Goal: Task Accomplishment & Management: Manage account settings

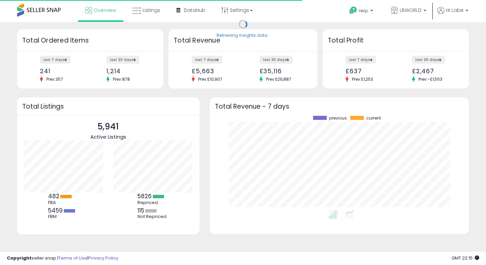
scroll to position [95, 246]
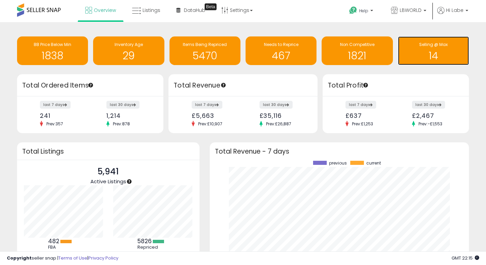
click at [420, 53] on h1 "14" at bounding box center [434, 55] width 64 height 11
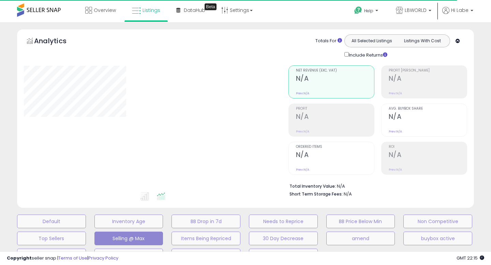
select select "**"
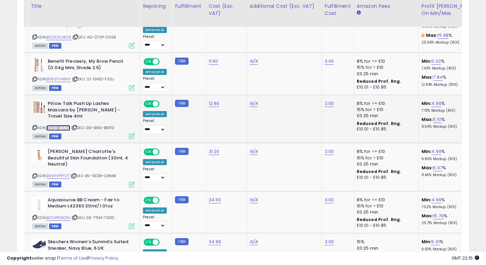
click at [66, 126] on link "B08HBF7C4F" at bounding box center [58, 128] width 24 height 6
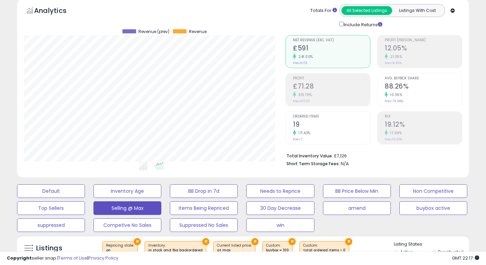
click at [58, 10] on h5 "Analytics" at bounding box center [57, 11] width 46 height 11
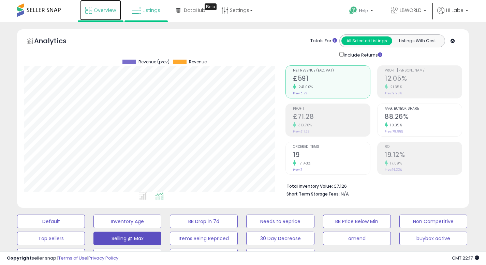
click at [104, 11] on span "Overview" at bounding box center [105, 10] width 22 height 7
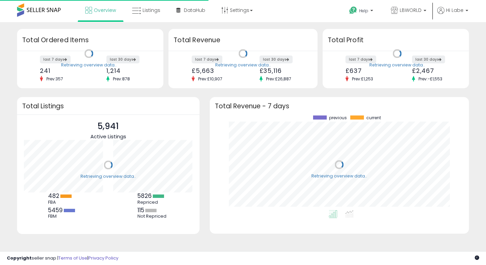
scroll to position [95, 246]
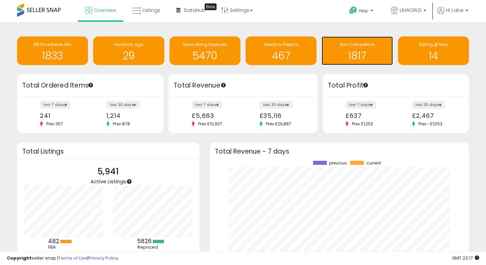
click at [333, 50] on h1 "1817" at bounding box center [357, 55] width 64 height 11
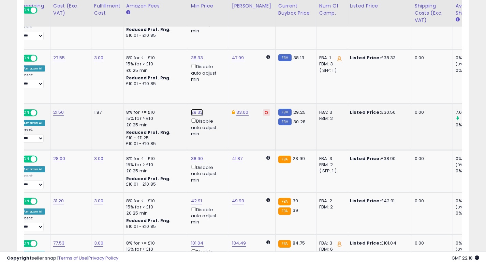
click at [198, 116] on link "29.32" at bounding box center [197, 112] width 12 height 7
type input "*****"
click at [219, 104] on icon "submit" at bounding box center [217, 103] width 4 height 4
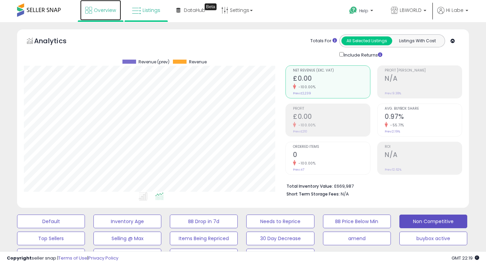
click at [105, 9] on span "Overview" at bounding box center [105, 10] width 22 height 7
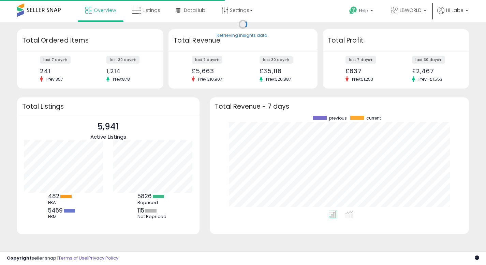
scroll to position [95, 246]
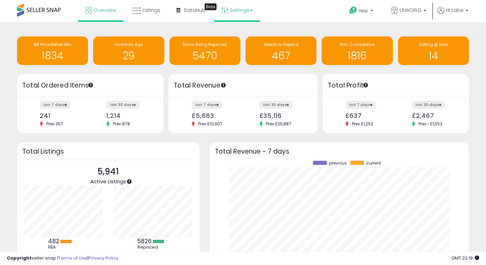
click at [239, 11] on link "Settings" at bounding box center [237, 10] width 42 height 20
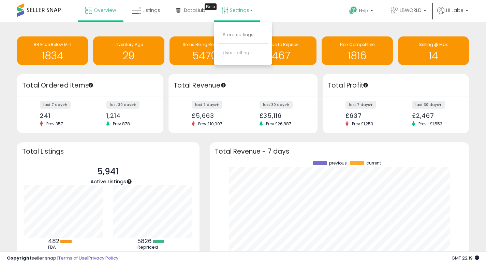
click at [235, 31] on li "Store settings" at bounding box center [243, 35] width 50 height 17
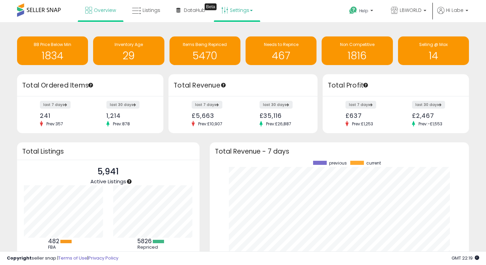
click at [239, 9] on link "Settings" at bounding box center [237, 10] width 42 height 20
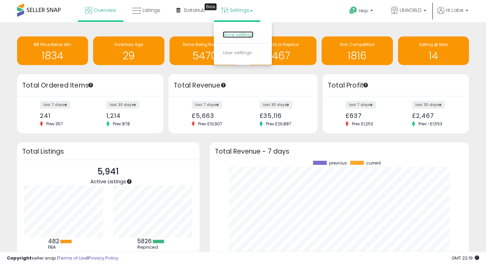
click at [234, 32] on link "Store settings" at bounding box center [238, 34] width 31 height 6
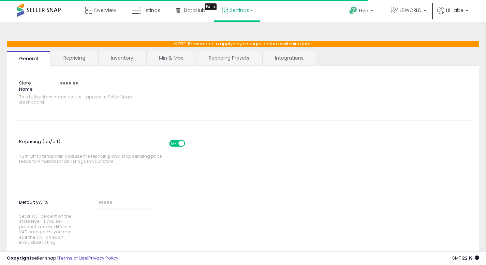
click at [174, 62] on link "Min & Max" at bounding box center [171, 58] width 49 height 14
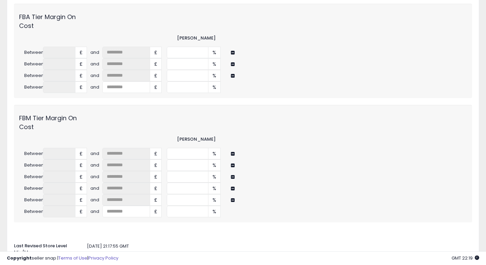
scroll to position [277, 0]
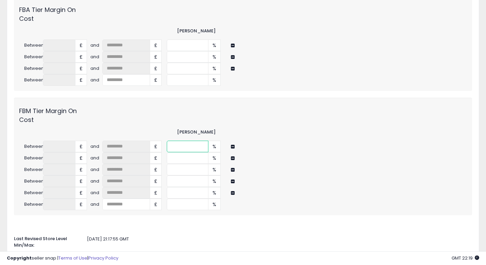
click at [193, 149] on input "*" at bounding box center [188, 147] width 42 height 12
type input "*"
click at [180, 164] on input "*" at bounding box center [188, 158] width 42 height 12
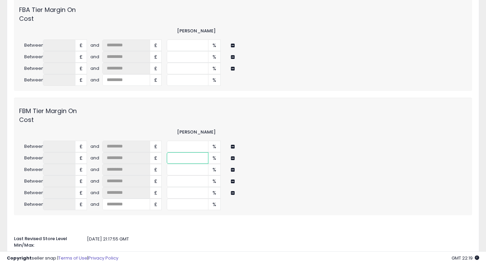
type input "*"
click at [181, 170] on input "*" at bounding box center [188, 170] width 42 height 12
type input "*"
click at [180, 182] on input "*" at bounding box center [188, 182] width 42 height 12
type input "*"
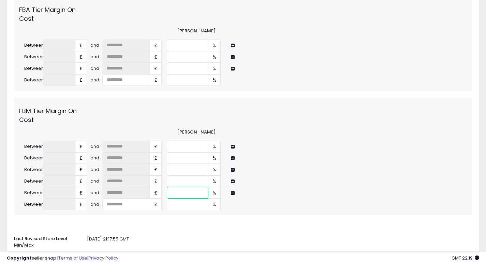
click at [180, 192] on input "*" at bounding box center [188, 193] width 42 height 12
type input "*"
click at [181, 206] on input "*" at bounding box center [188, 205] width 42 height 12
type input "*"
click at [184, 82] on input "*" at bounding box center [188, 80] width 42 height 12
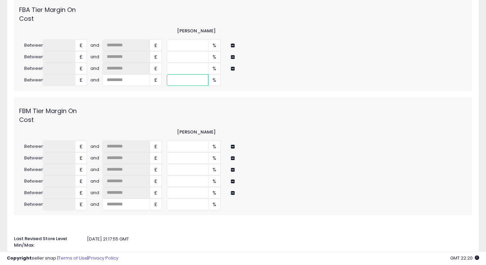
click at [184, 82] on input "*" at bounding box center [188, 80] width 42 height 12
type input "*"
click at [184, 68] on input "*" at bounding box center [188, 69] width 42 height 12
type input "*"
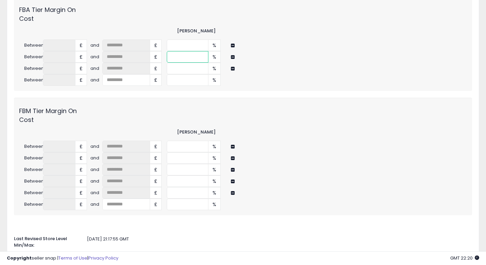
click at [184, 58] on input "*" at bounding box center [188, 57] width 42 height 12
type input "*"
click at [183, 47] on input "*" at bounding box center [188, 46] width 42 height 12
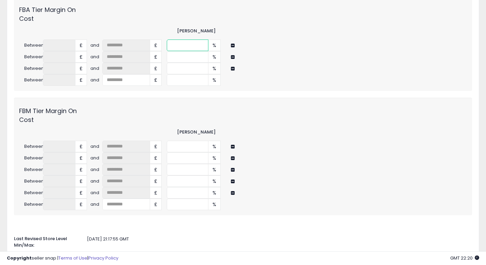
click at [183, 47] on input "*" at bounding box center [188, 46] width 42 height 12
type input "*"
click at [258, 112] on div "FBM Tier Margin On Cost" at bounding box center [243, 113] width 458 height 21
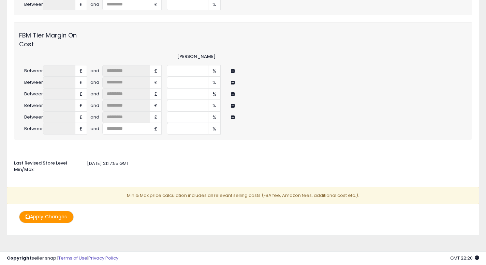
scroll to position [357, 0]
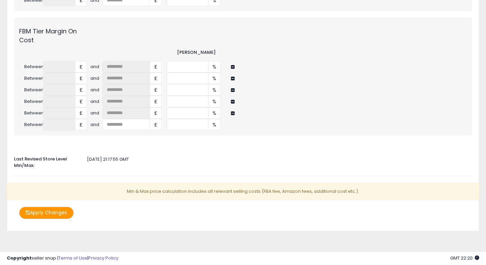
click at [59, 214] on button "Apply Changes" at bounding box center [46, 213] width 55 height 12
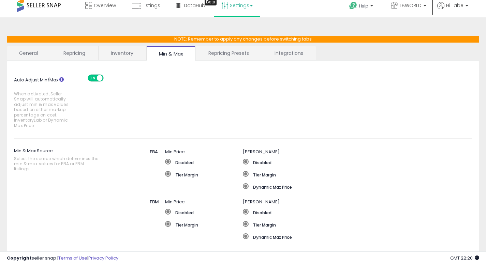
scroll to position [0, 0]
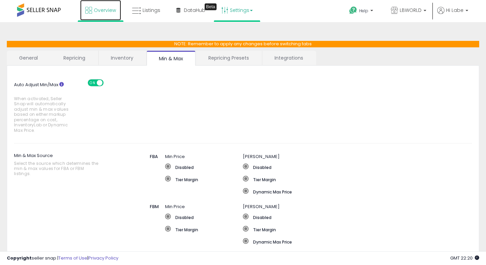
click at [106, 10] on span "Overview" at bounding box center [105, 10] width 22 height 7
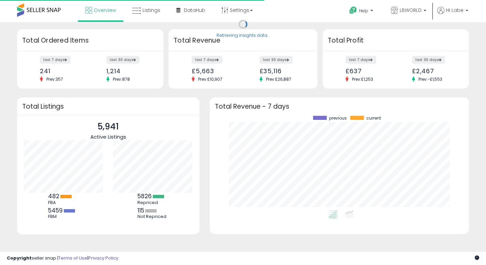
scroll to position [95, 246]
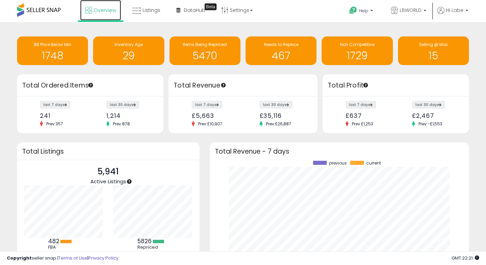
click at [106, 10] on span "Overview" at bounding box center [105, 10] width 22 height 7
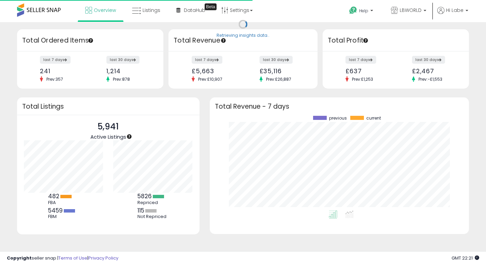
scroll to position [95, 246]
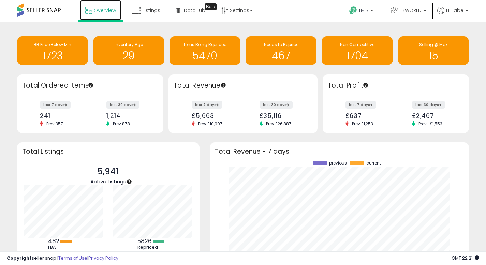
click at [106, 10] on span "Overview" at bounding box center [105, 10] width 22 height 7
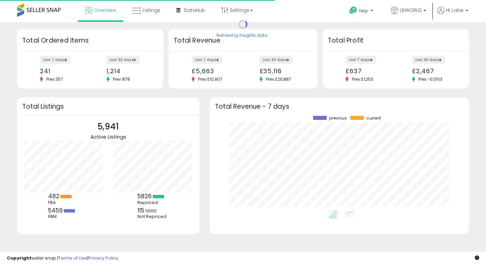
scroll to position [95, 246]
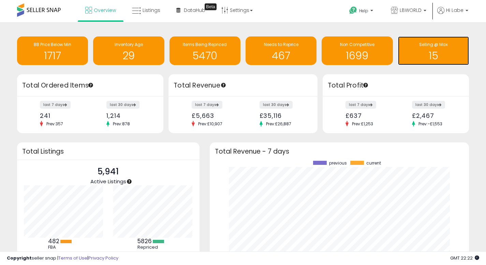
click at [421, 46] on span "Selling @ Max" at bounding box center [433, 45] width 29 height 6
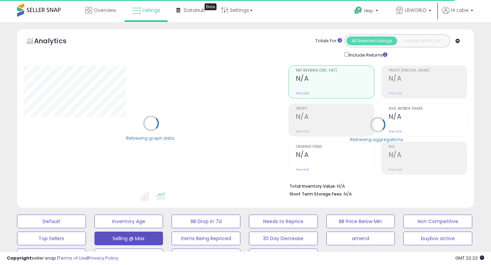
select select "**"
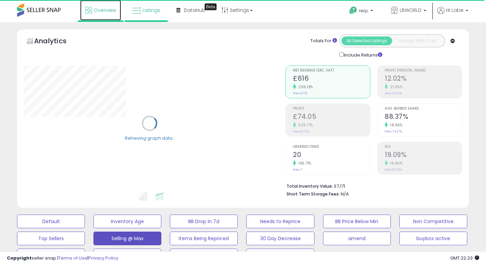
click at [104, 11] on span "Overview" at bounding box center [105, 10] width 22 height 7
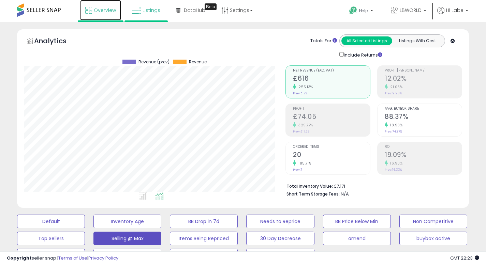
scroll to position [140, 262]
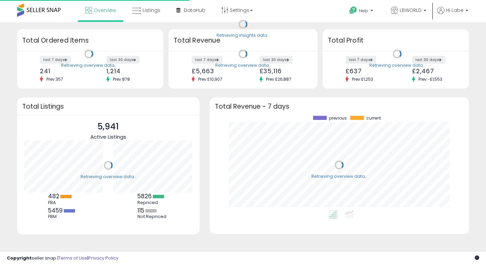
scroll to position [95, 246]
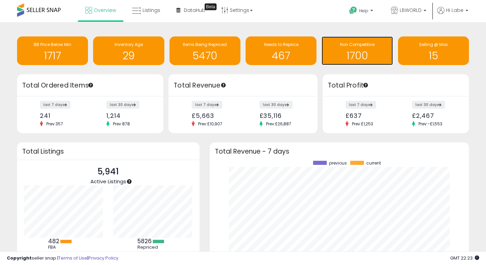
click at [350, 52] on h1 "1700" at bounding box center [357, 55] width 64 height 11
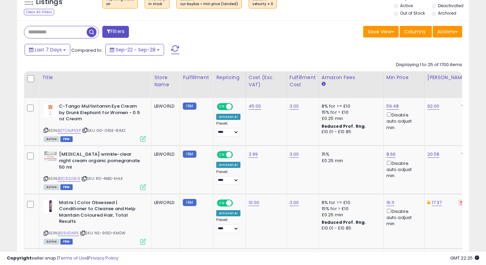
click at [71, 33] on input "text" at bounding box center [55, 32] width 62 height 12
type input "**********"
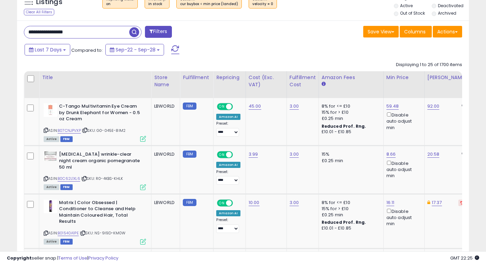
click at [133, 31] on span "button" at bounding box center [134, 32] width 10 height 10
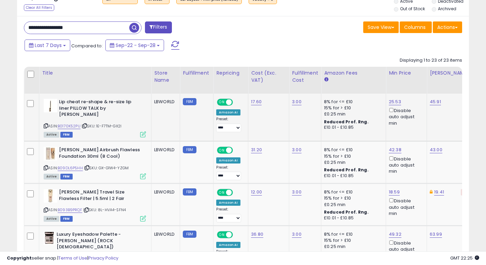
click at [118, 105] on b "Lip cheat re-shape & re-size lip liner PILLOW TALK by CHARLOTTE TILBURY" at bounding box center [100, 109] width 83 height 21
